Goal: Transaction & Acquisition: Purchase product/service

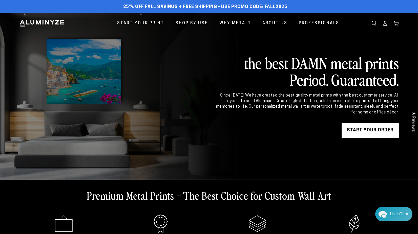
click at [363, 129] on link "START YOUR Order" at bounding box center [369, 130] width 57 height 15
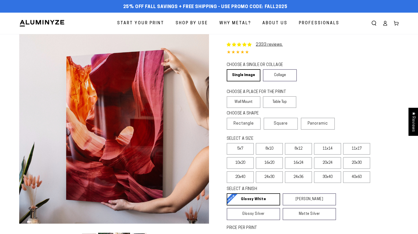
select select "**********"
click at [282, 101] on label "Table Top" at bounding box center [280, 102] width 34 height 12
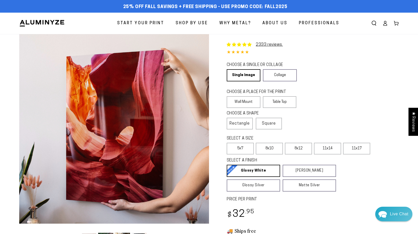
click at [399, 192] on div "Close dialog Get 35% Off + Free Shipping on Your First Order! Plus, enjoy early…" at bounding box center [209, 117] width 418 height 234
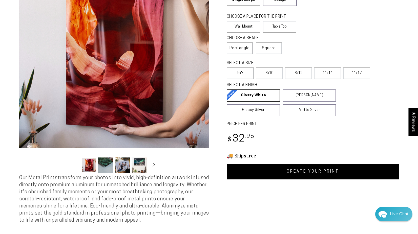
scroll to position [77, 0]
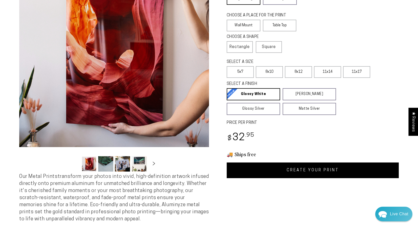
click at [310, 173] on link "CREATE YOUR PRINT" at bounding box center [312, 171] width 172 height 16
